Goal: Book appointment/travel/reservation

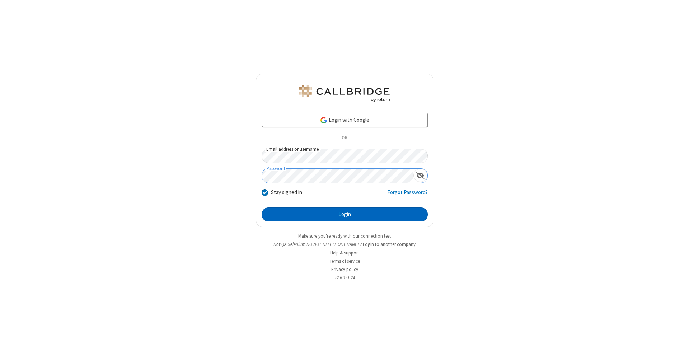
click at [344, 215] on button "Login" at bounding box center [345, 214] width 166 height 14
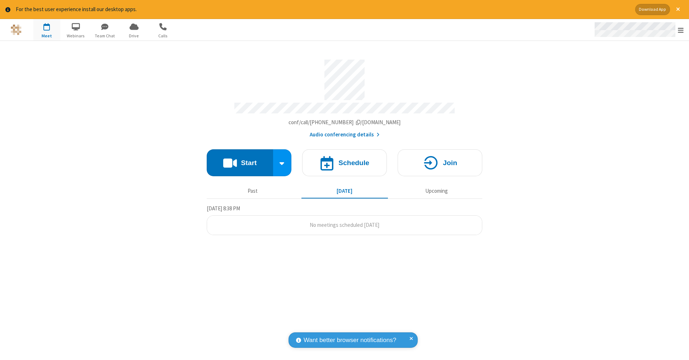
click at [681, 30] on span "Open menu" at bounding box center [681, 30] width 6 height 7
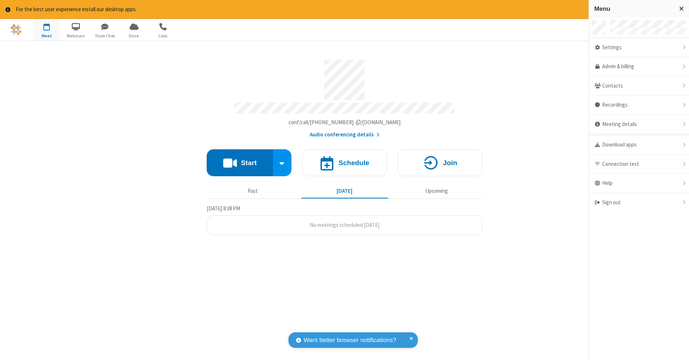
click at [47, 29] on span "button" at bounding box center [46, 26] width 27 height 12
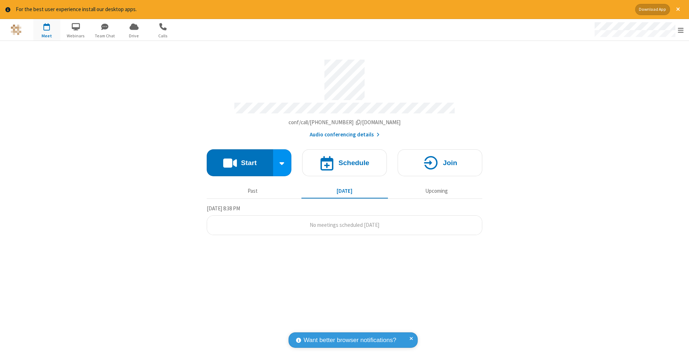
click at [47, 29] on span "button" at bounding box center [46, 26] width 27 height 12
click at [344, 159] on h4 "Schedule" at bounding box center [353, 162] width 31 height 7
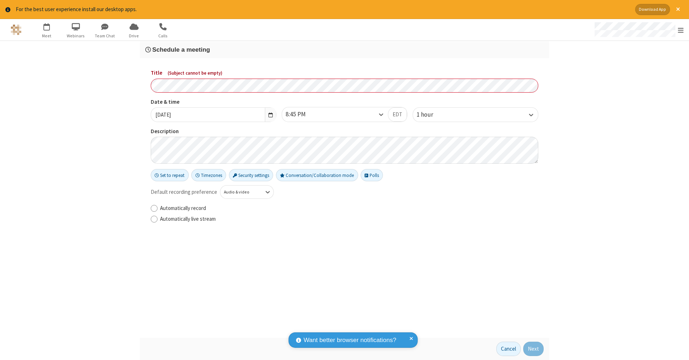
click at [344, 49] on h3 "Schedule a meeting" at bounding box center [344, 49] width 398 height 7
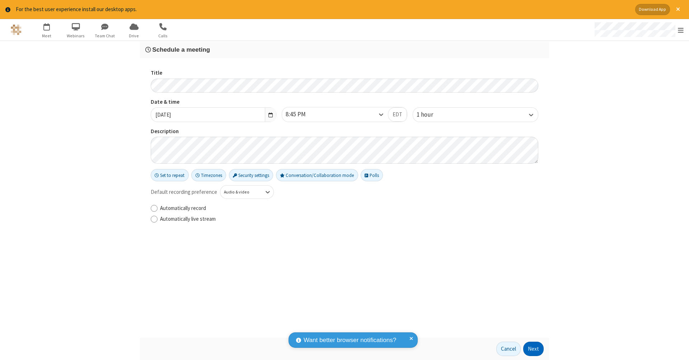
click at [533, 349] on button "Next" at bounding box center [533, 349] width 20 height 14
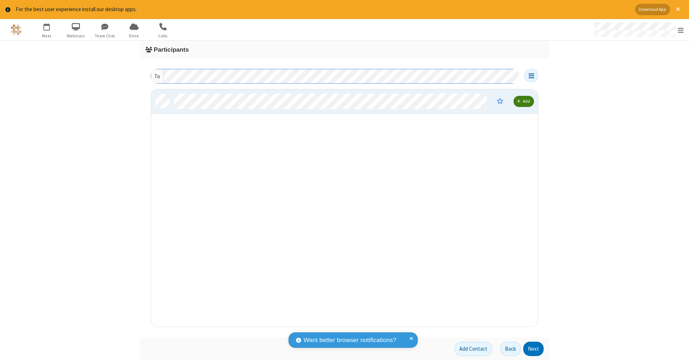
click at [533, 349] on button "Next" at bounding box center [533, 349] width 20 height 14
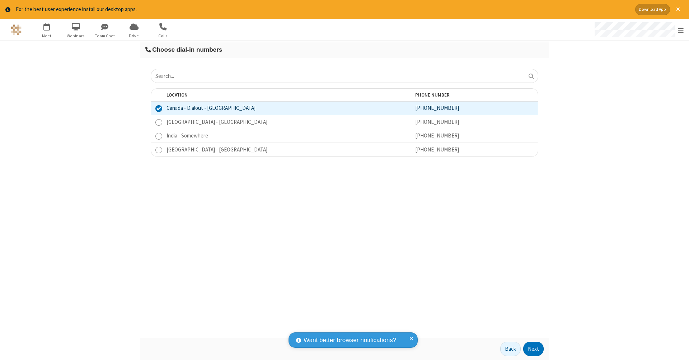
click at [533, 349] on button "Next" at bounding box center [533, 349] width 20 height 14
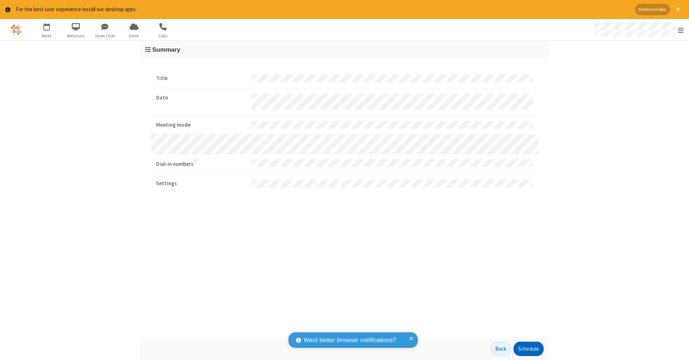
click at [528, 349] on button "Schedule" at bounding box center [528, 349] width 30 height 14
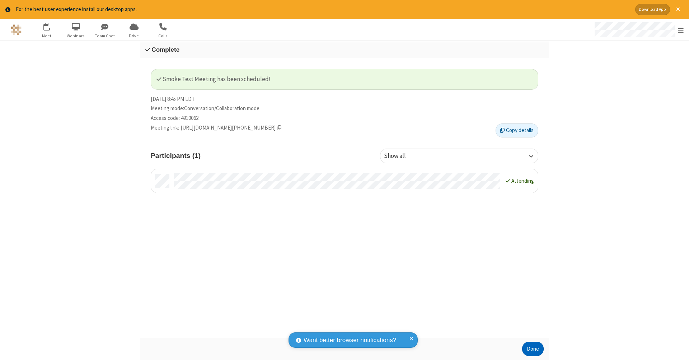
click at [533, 349] on button "Done" at bounding box center [533, 349] width 22 height 14
